Goal: Navigation & Orientation: Understand site structure

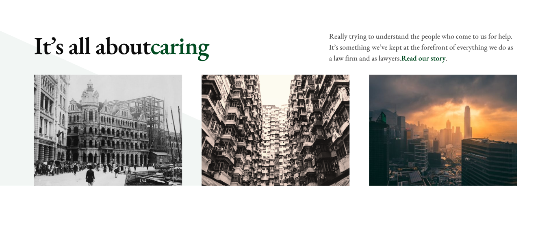
scroll to position [1182, 0]
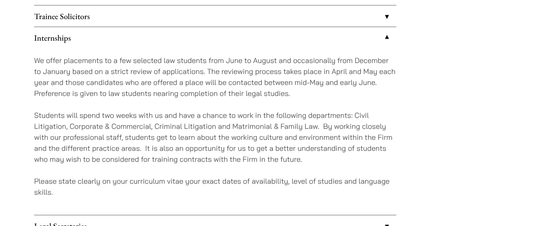
scroll to position [759, 0]
